Goal: Transaction & Acquisition: Book appointment/travel/reservation

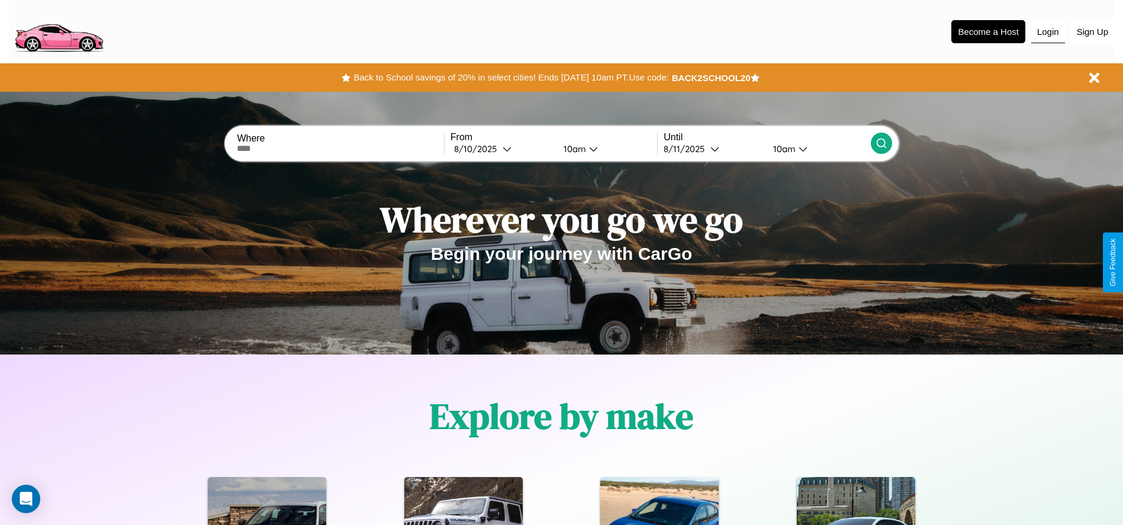
click at [1047, 31] on button "Login" at bounding box center [1048, 32] width 34 height 22
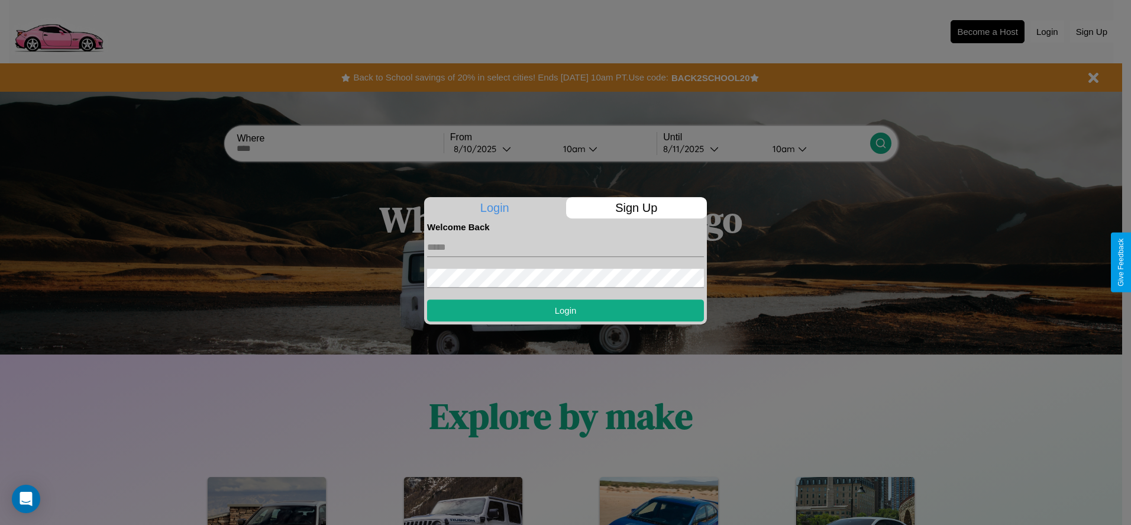
click at [566, 247] on input "text" at bounding box center [565, 247] width 277 height 19
type input "**********"
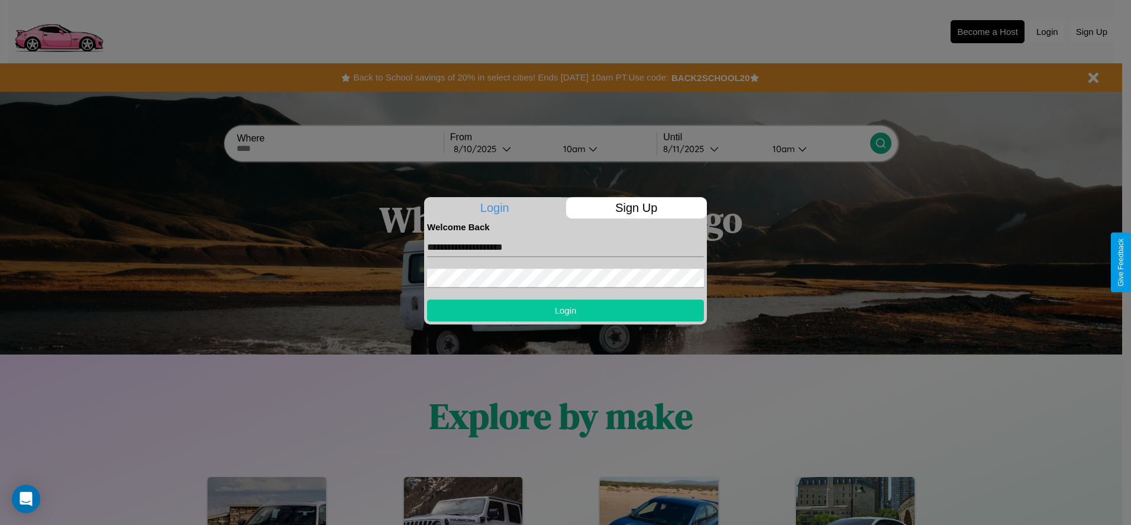
click at [566, 310] on button "Login" at bounding box center [565, 310] width 277 height 22
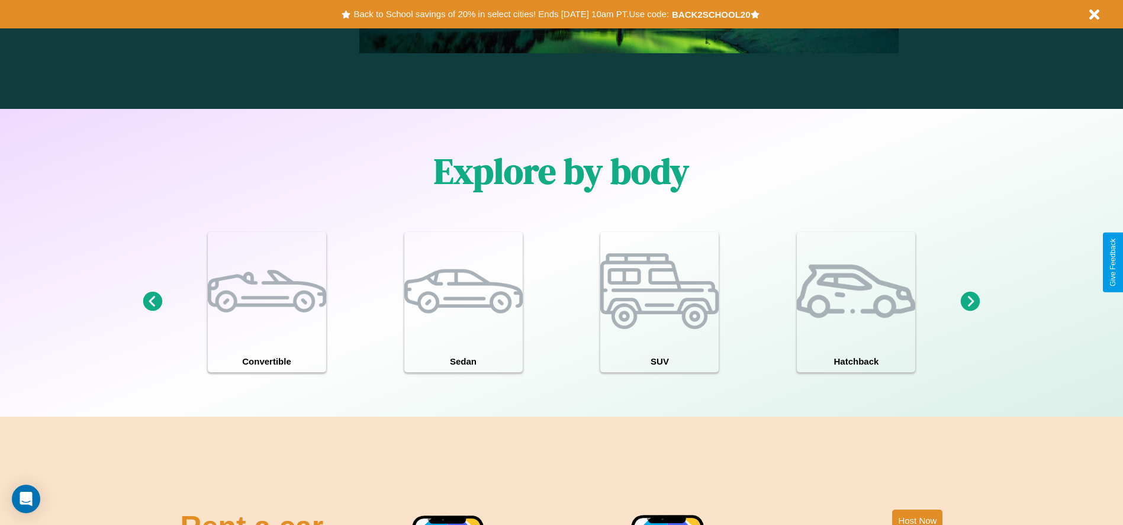
scroll to position [1033, 0]
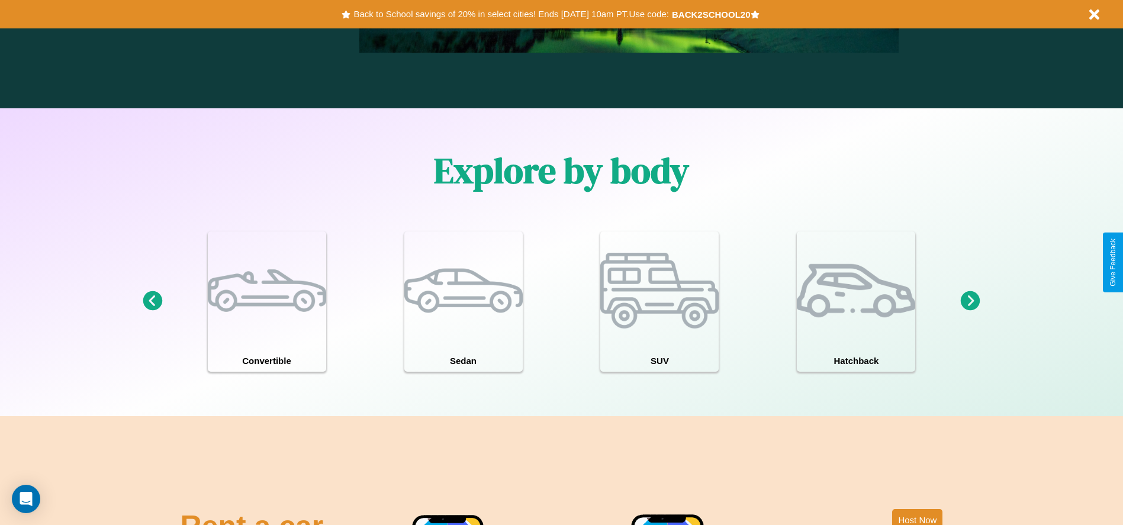
click at [970, 301] on icon at bounding box center [970, 301] width 20 height 20
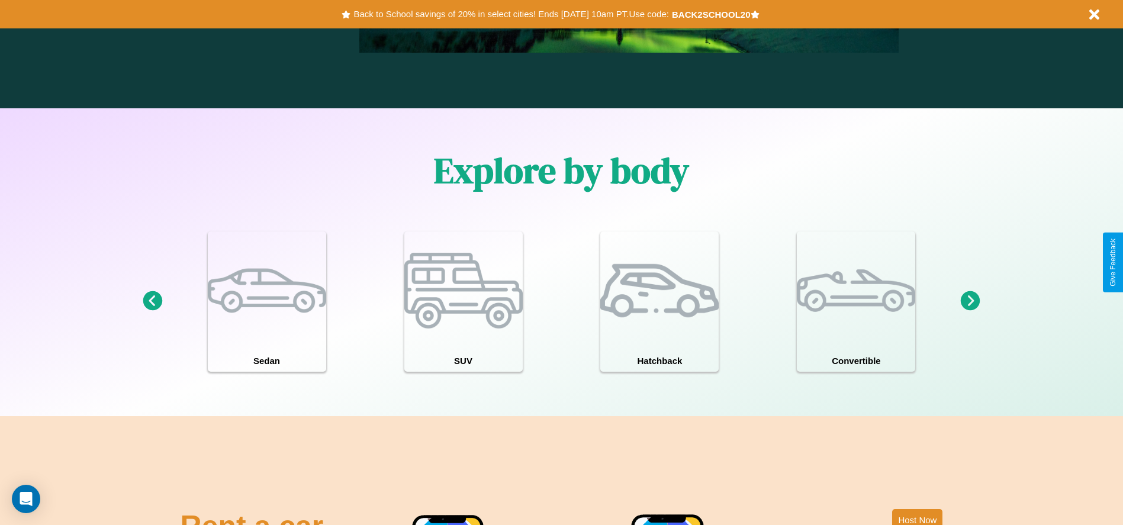
click at [970, 301] on icon at bounding box center [970, 301] width 20 height 20
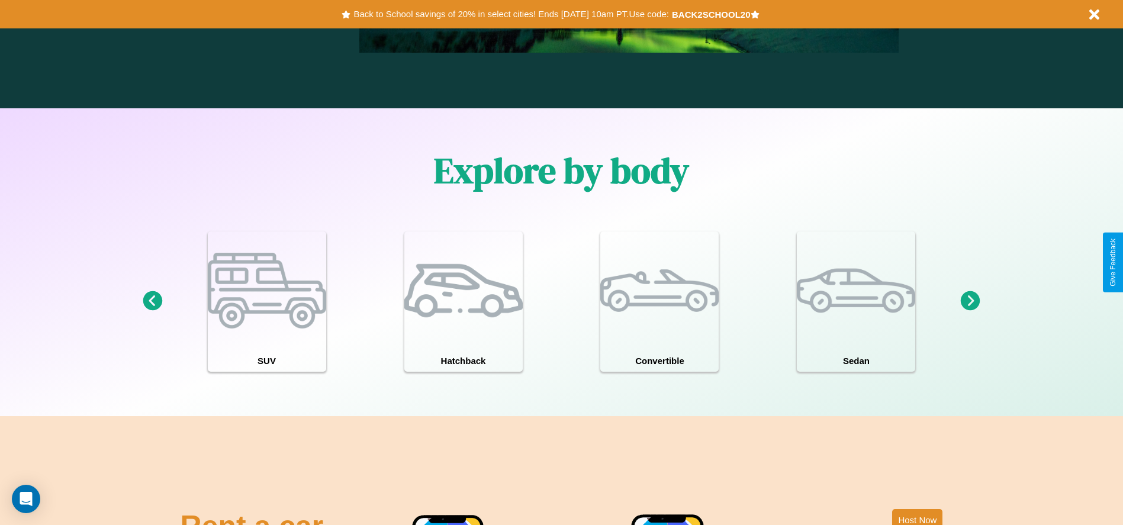
click at [970, 301] on icon at bounding box center [970, 301] width 20 height 20
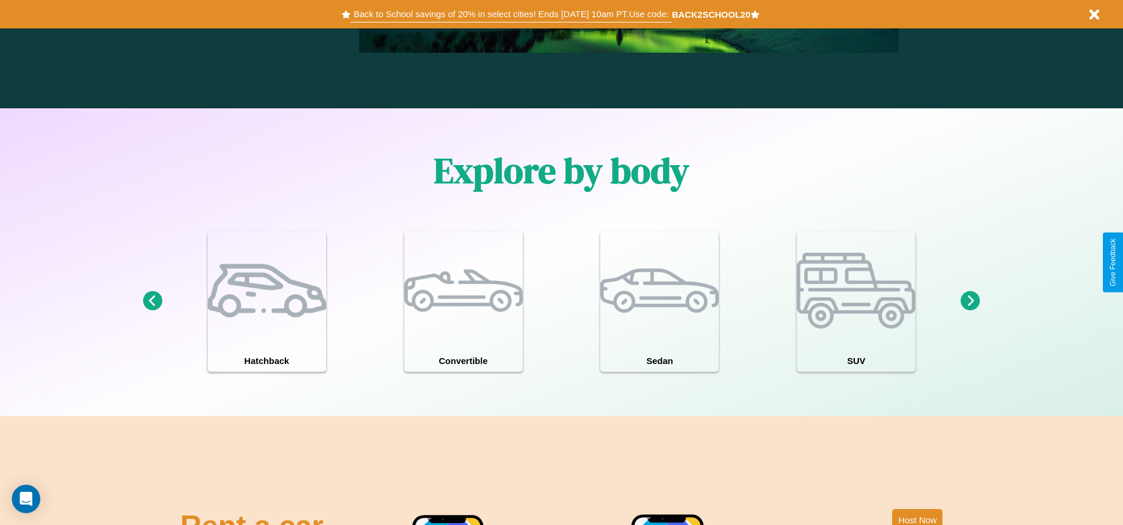
click at [511, 14] on button "Back to School savings of 20% in select cities! Ends [DATE] 10am PT. Use code:" at bounding box center [510, 14] width 321 height 17
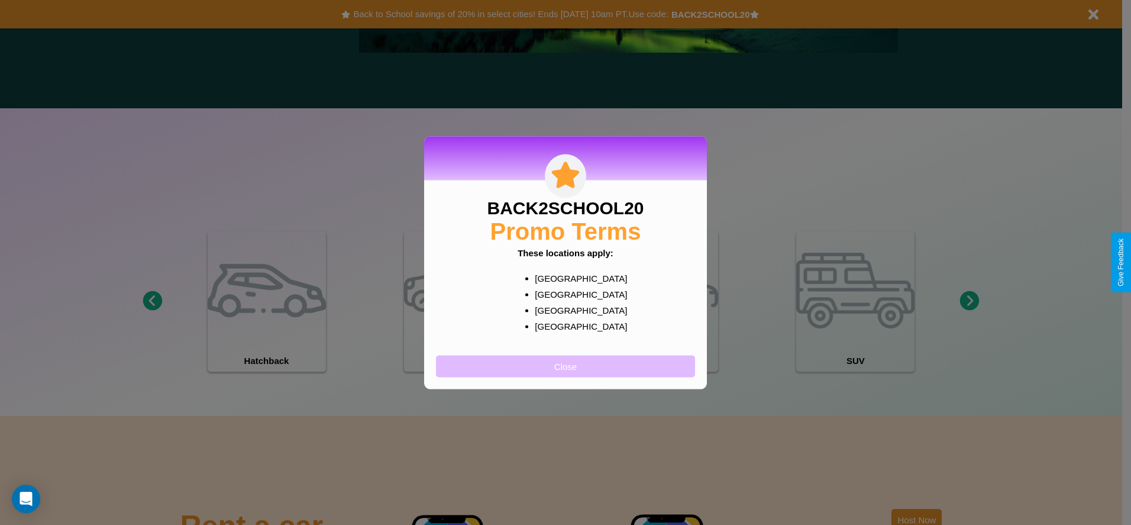
click at [566, 366] on button "Close" at bounding box center [565, 366] width 259 height 22
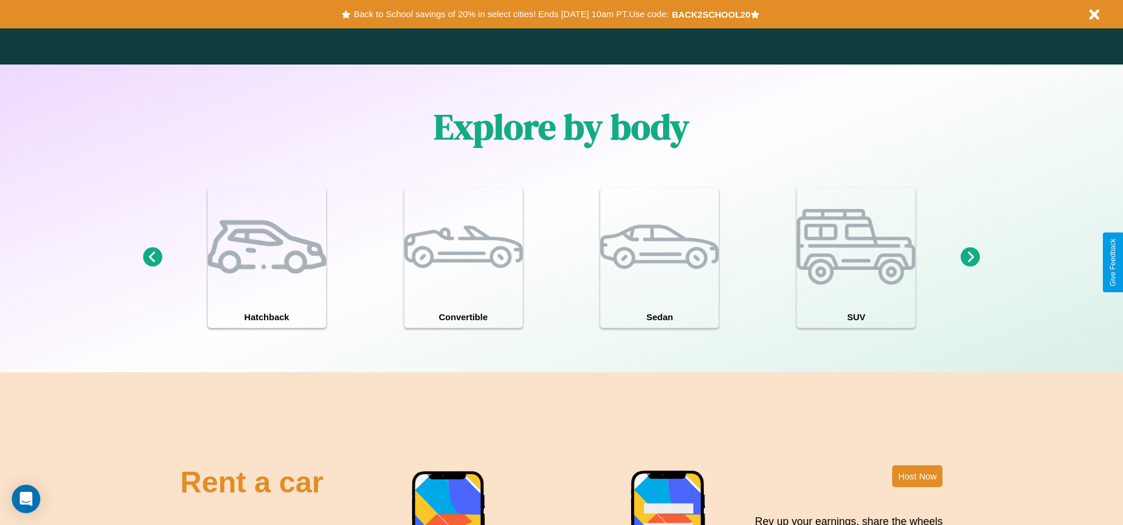
scroll to position [1431, 0]
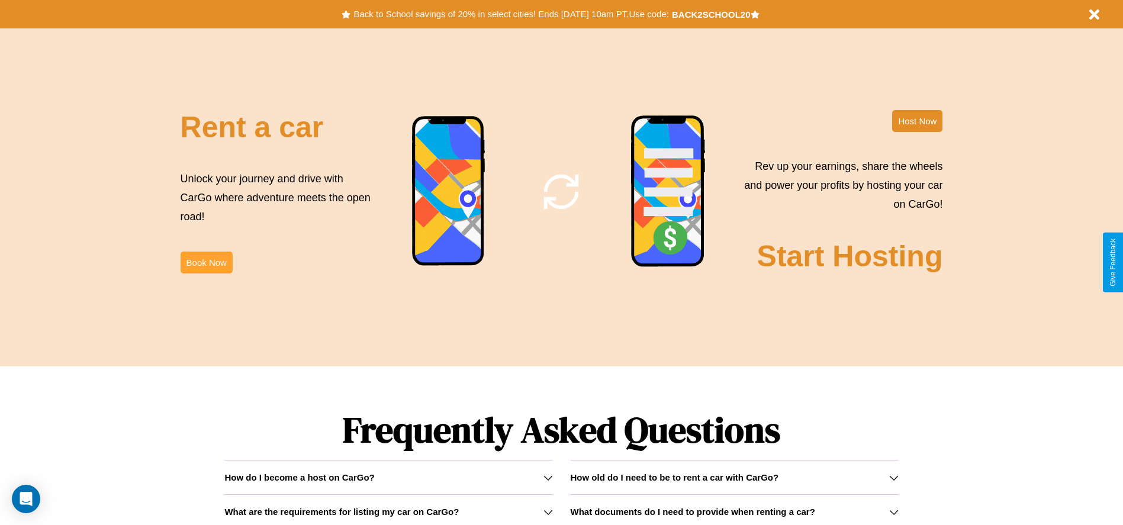
click at [206, 262] on button "Book Now" at bounding box center [206, 262] width 52 height 22
